Goal: Task Accomplishment & Management: Complete application form

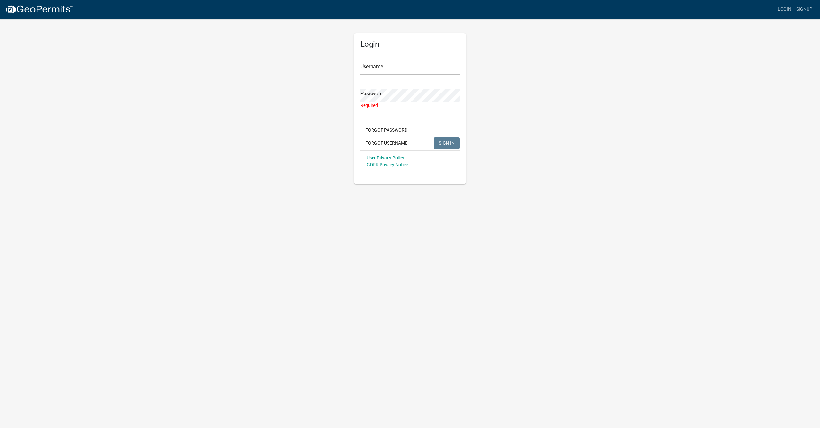
click at [450, 117] on form "Username Password Required Forgot Password Forgot Username SIGN IN User Privacy…" at bounding box center [410, 112] width 99 height 119
click at [804, 8] on link "Signup" at bounding box center [804, 9] width 21 height 12
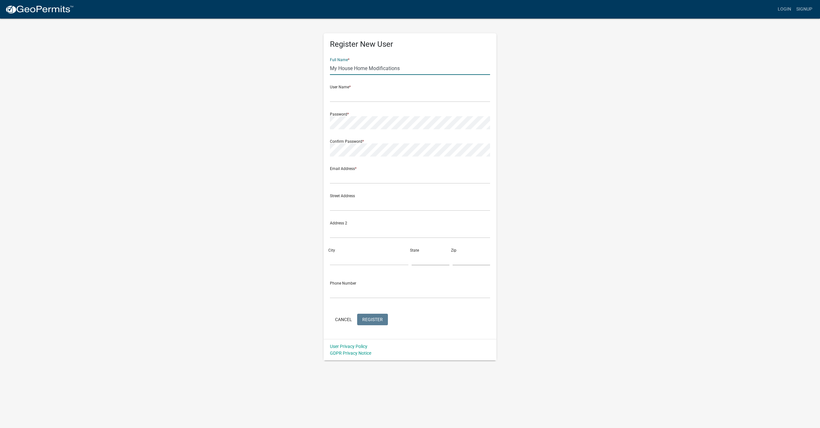
type input "My House Home Modifications"
type input "M"
type input "myhouseHM"
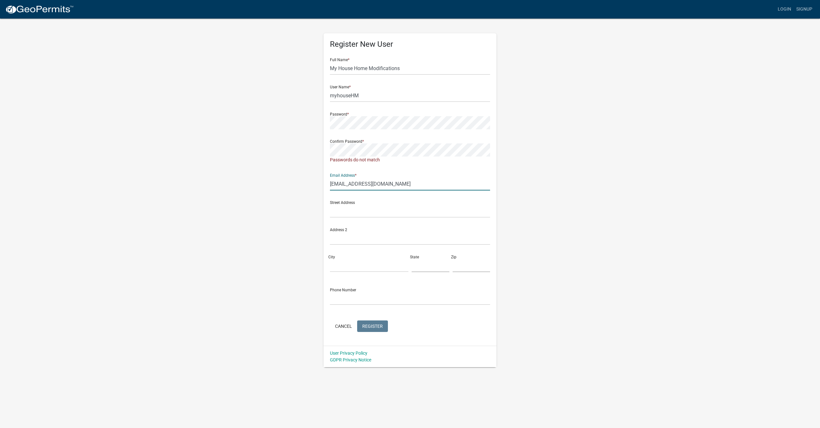
type input "myhousehomemodifications@gmail.com"
type input "12491 Heatherstone Pl."
type input "Carmel"
type input "[US_STATE]"
type input "46033"
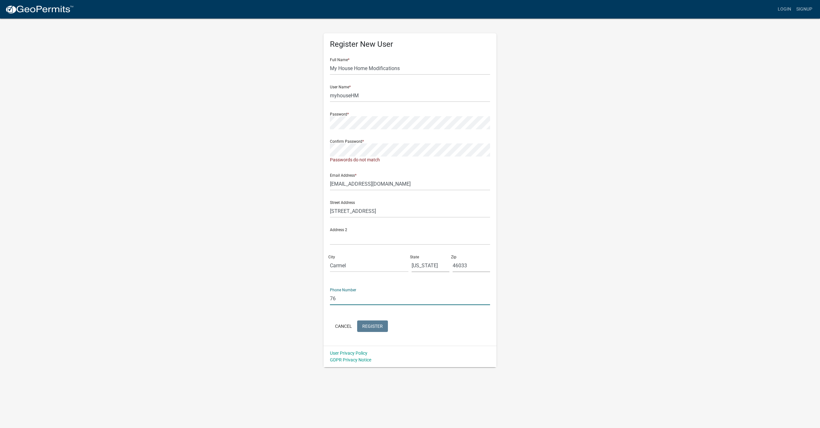
type input "7"
type input "[PHONE_NUMBER]"
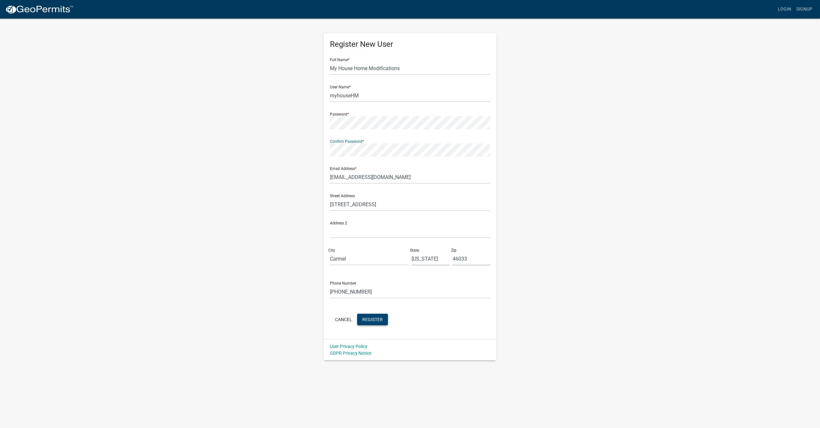
click at [376, 319] on span "Register" at bounding box center [372, 319] width 21 height 5
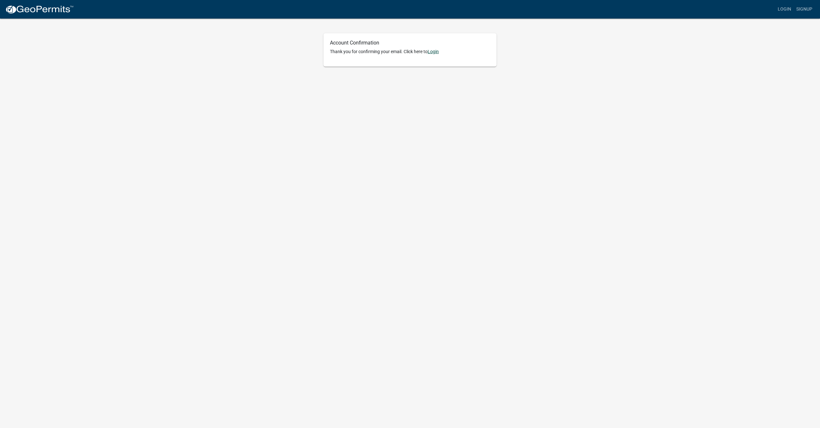
click at [435, 52] on link "Login" at bounding box center [433, 51] width 11 height 5
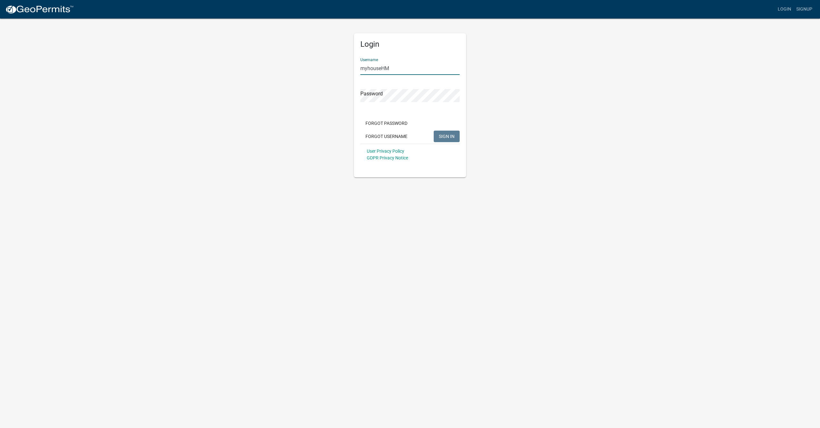
type input "myhouseHM"
click at [447, 137] on span "SIGN IN" at bounding box center [447, 136] width 16 height 5
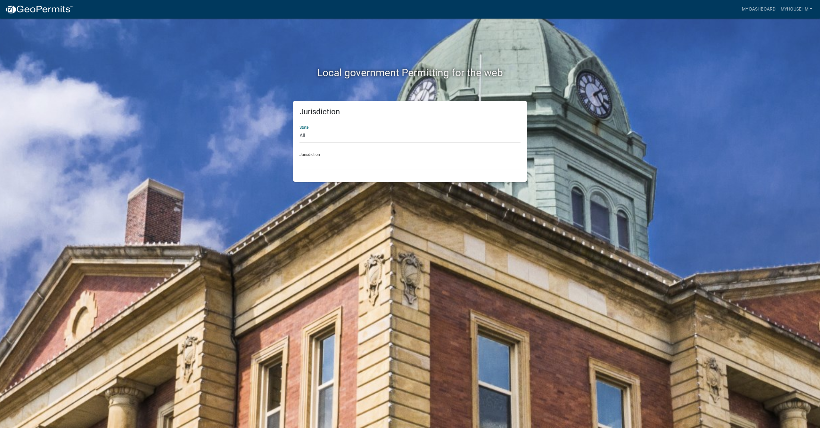
select select "[US_STATE]"
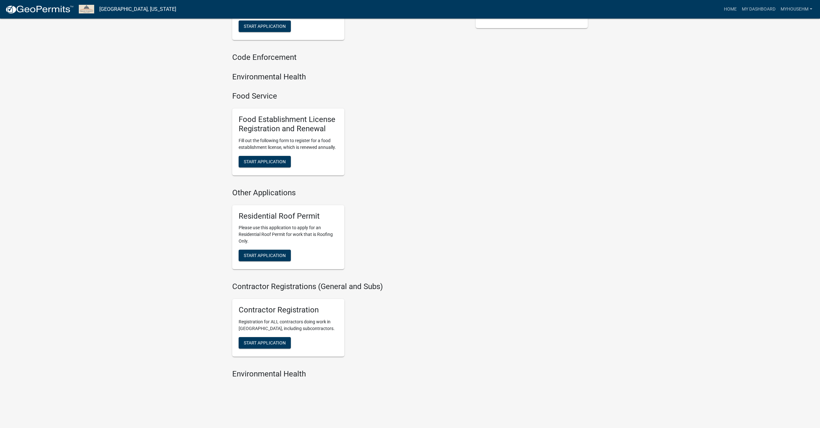
scroll to position [253, 0]
click at [275, 341] on span "Start Application" at bounding box center [265, 343] width 42 height 5
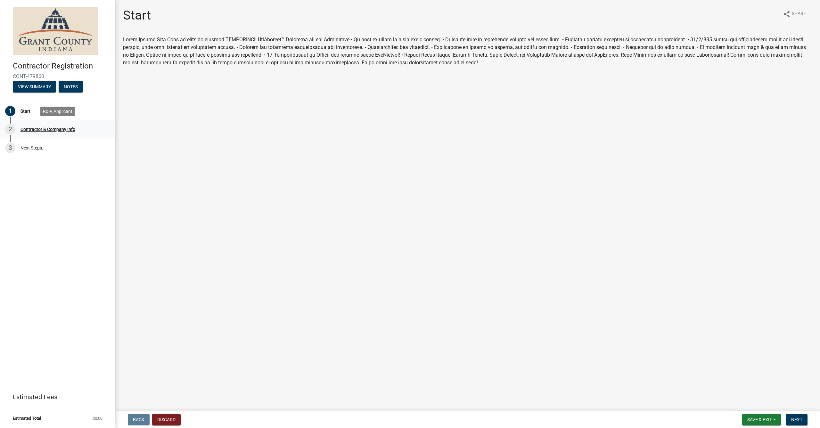
click at [41, 129] on div "Contractor & Company Info" at bounding box center [48, 129] width 55 height 4
click at [760, 420] on span "Save & Exit" at bounding box center [760, 420] width 25 height 5
click at [743, 387] on button "Save" at bounding box center [755, 387] width 51 height 15
click at [802, 422] on span "Next" at bounding box center [797, 420] width 11 height 5
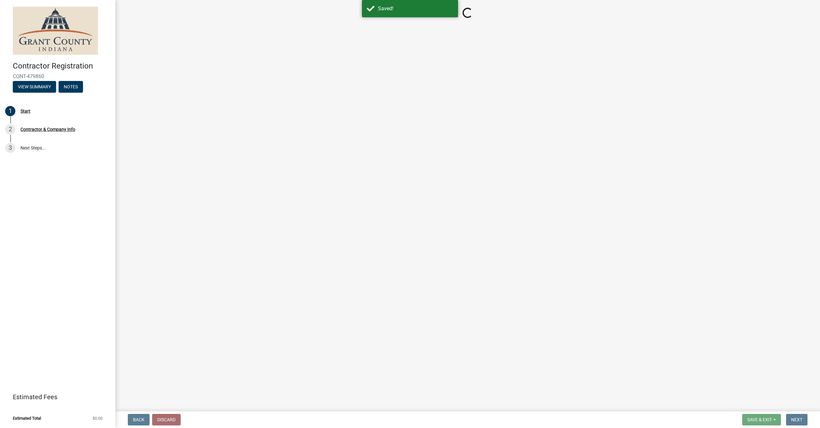
select select "[US_STATE]"
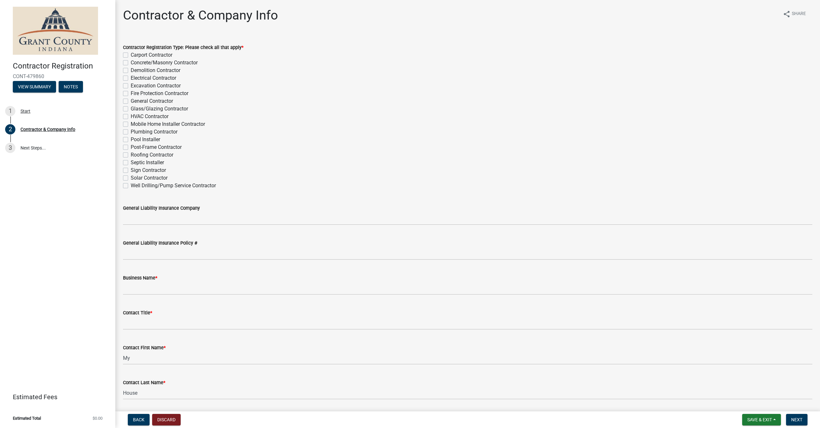
click at [131, 102] on label "General Contractor" at bounding box center [152, 101] width 42 height 8
click at [131, 102] on input "General Contractor" at bounding box center [133, 99] width 4 height 4
checkbox input "true"
checkbox input "false"
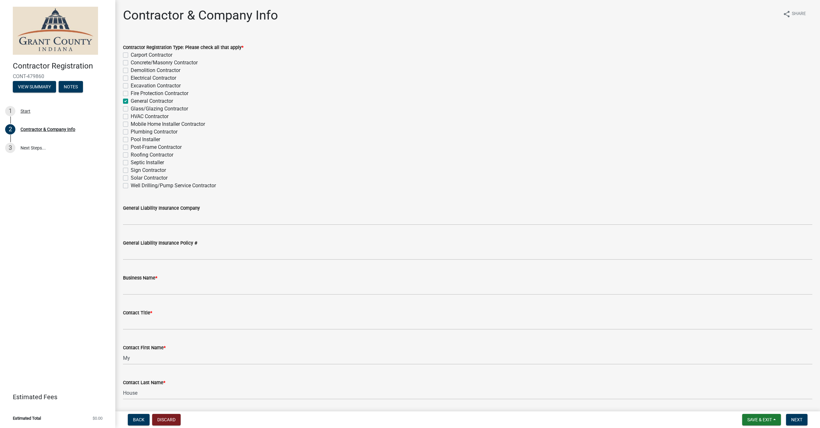
checkbox input "false"
checkbox input "true"
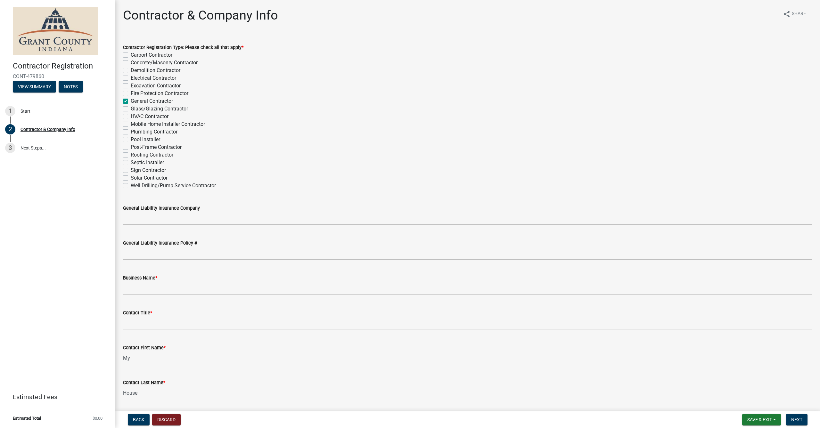
checkbox input "false"
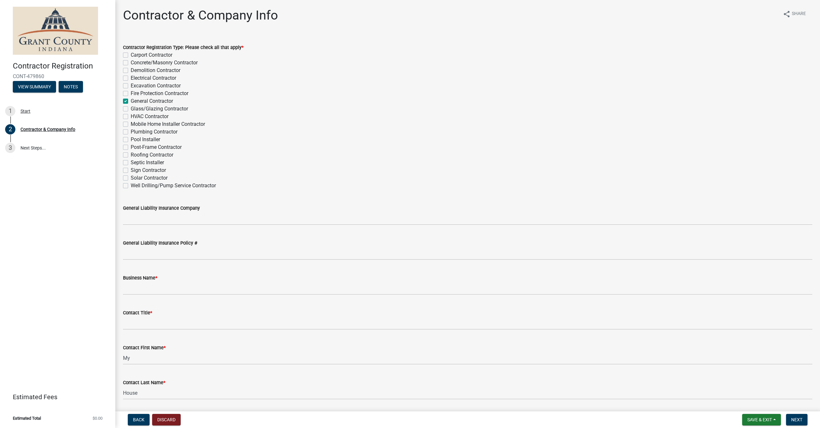
checkbox input "false"
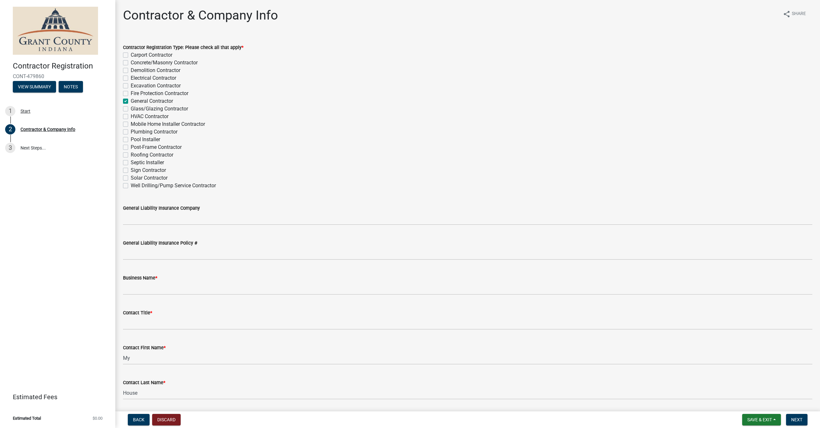
checkbox input "false"
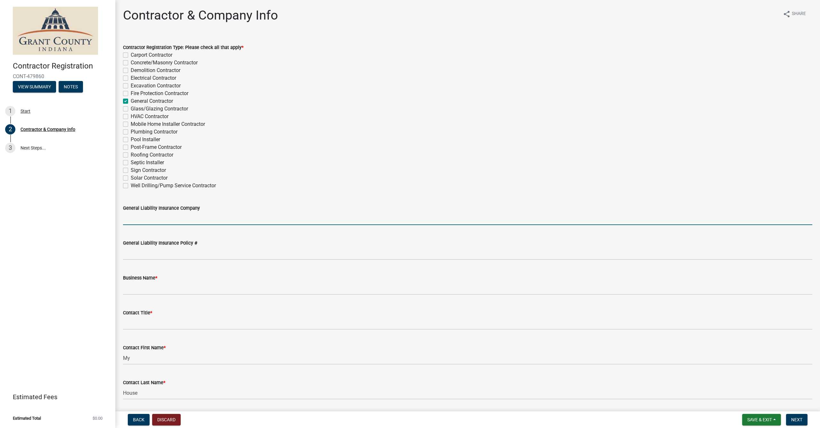
click at [184, 221] on input "General Liability Insurance Company" at bounding box center [468, 218] width 690 height 13
type input "Erie Insurance"
click at [820, 211] on div "Contractor & Company Info share Share Contractor Registration Type: Please chec…" at bounding box center [467, 429] width 705 height 843
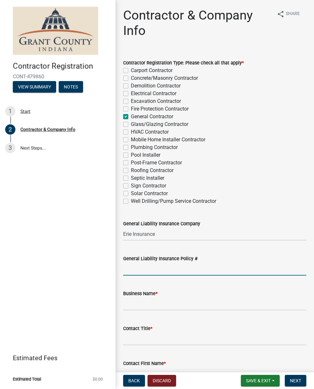
click at [156, 271] on input "General Liability Insurance Policy #" at bounding box center [214, 268] width 183 height 13
type input "SUB632932-01"
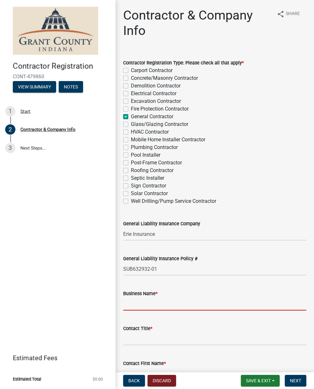
click at [137, 306] on input "Business Name *" at bounding box center [214, 303] width 183 height 13
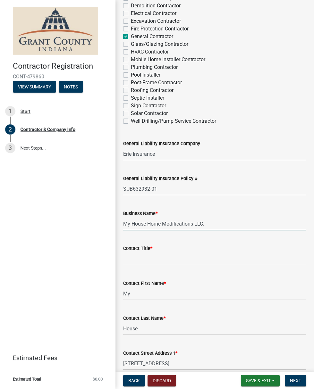
scroll to position [87, 0]
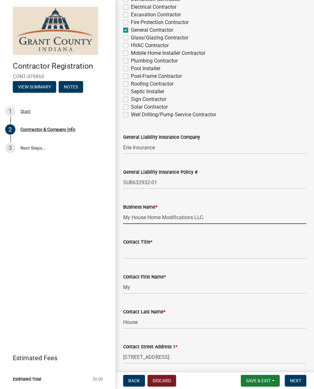
type input "My House Home Modifications LLC."
click at [153, 254] on input "Contact Title *" at bounding box center [214, 252] width 183 height 13
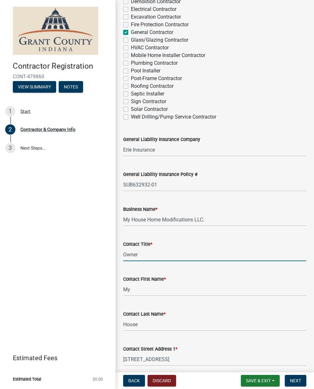
scroll to position [121, 0]
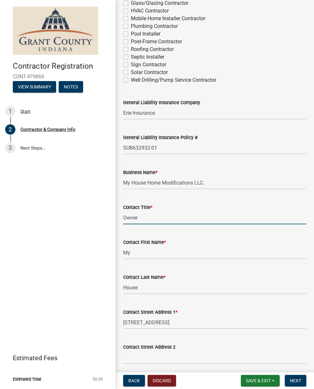
type input "Owner"
click at [149, 251] on input "My" at bounding box center [214, 252] width 183 height 13
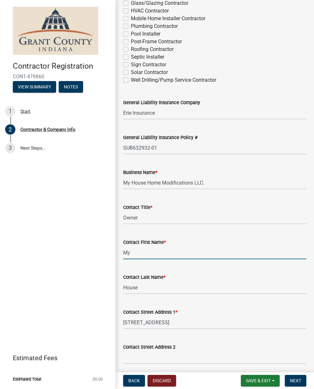
type input "M"
type input "[PERSON_NAME]"
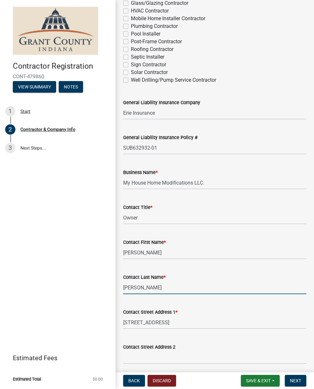
type input "[PERSON_NAME]"
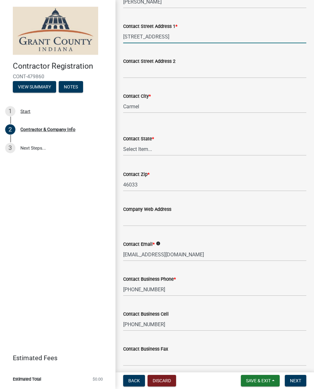
scroll to position [421, 0]
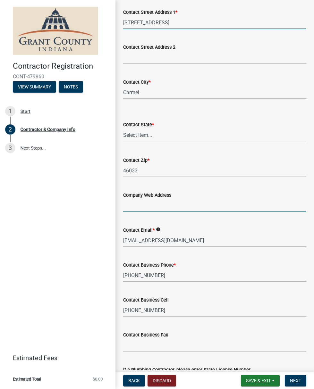
click at [167, 207] on input "Company Web Address" at bounding box center [214, 205] width 183 height 13
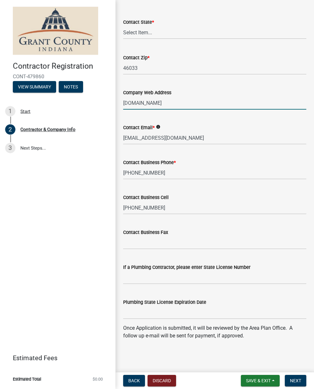
scroll to position [524, 0]
type input "[DOMAIN_NAME]"
click at [294, 381] on span "Next" at bounding box center [295, 380] width 11 height 5
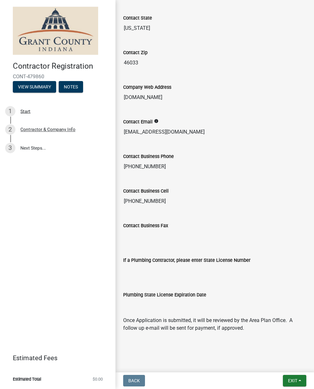
scroll to position [0, 0]
click at [294, 380] on span "Exit" at bounding box center [292, 380] width 9 height 5
click at [266, 363] on button "Save & Exit" at bounding box center [280, 363] width 51 height 15
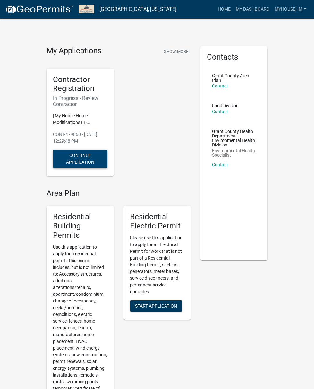
click at [100, 155] on button "Continue Application" at bounding box center [80, 159] width 54 height 18
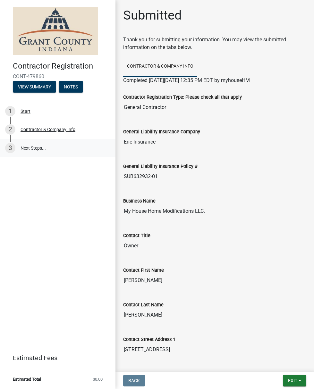
click at [41, 149] on link "3 Next Steps..." at bounding box center [57, 148] width 115 height 19
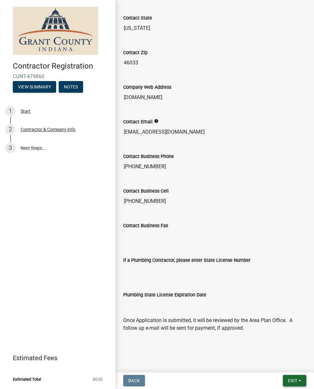
click at [294, 378] on span "Exit" at bounding box center [292, 380] width 9 height 5
click at [277, 363] on button "Save & Exit" at bounding box center [280, 363] width 51 height 15
